Goal: Check status

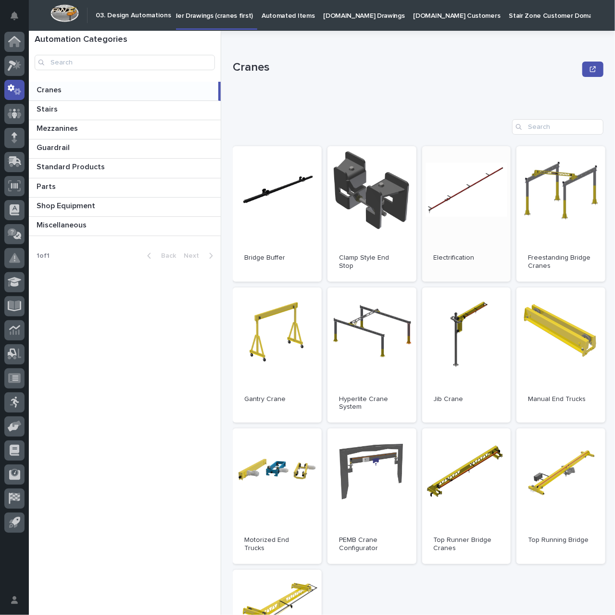
click at [481, 212] on link "Open" at bounding box center [466, 214] width 89 height 136
click at [12, 164] on icon at bounding box center [15, 161] width 14 height 11
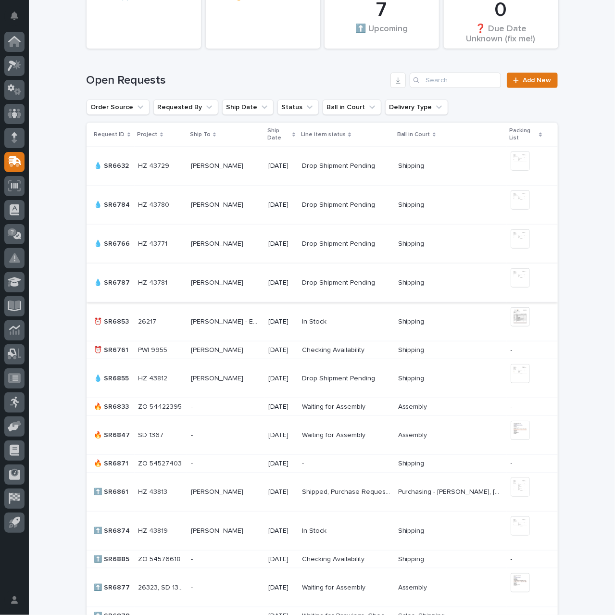
scroll to position [192, 0]
